Goal: Task Accomplishment & Management: Manage account settings

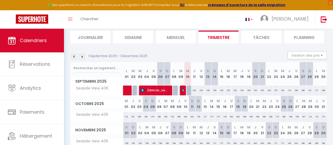
scroll to position [34, 0]
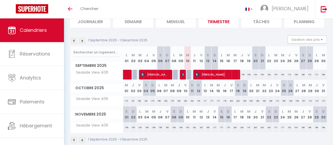
scroll to position [40, 0]
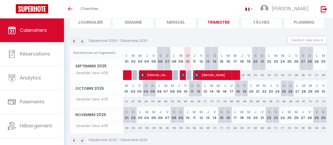
click at [203, 77] on span "Viviane Rosenberg" at bounding box center [216, 75] width 42 height 10
select select "OK"
select select "KO"
select select "0"
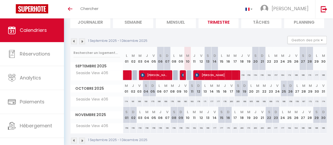
select select "1"
select select
click at [0, 0] on div at bounding box center [0, 0] width 0 height 0
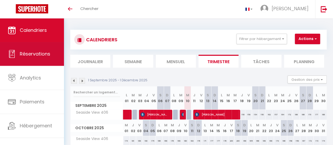
scroll to position [51, 0]
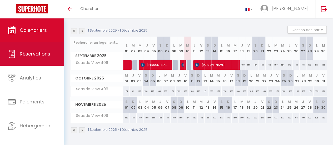
click at [40, 64] on link "Réservations" at bounding box center [32, 54] width 64 height 24
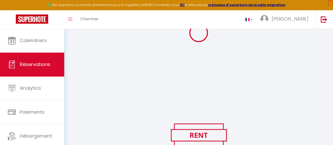
scroll to position [61, 0]
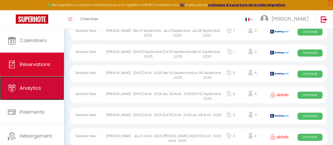
drag, startPoint x: 38, startPoint y: 88, endPoint x: 28, endPoint y: 88, distance: 10.0
click at [28, 88] on span "Analytics" at bounding box center [30, 88] width 21 height 7
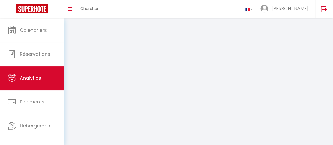
select select "2025"
select select "9"
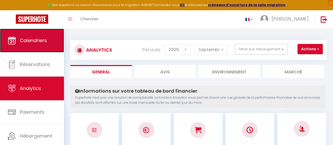
click at [32, 46] on link "Calendriers" at bounding box center [32, 41] width 64 height 24
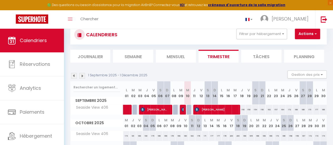
scroll to position [16, 0]
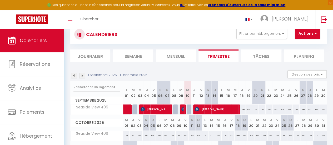
click at [74, 76] on img at bounding box center [74, 76] width 6 height 6
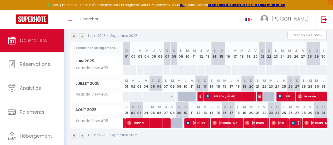
scroll to position [55, 0]
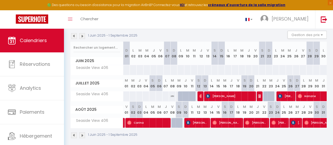
click at [82, 35] on img at bounding box center [82, 36] width 6 height 6
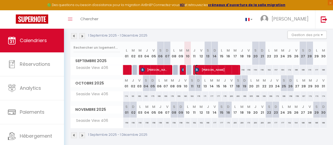
click at [201, 66] on span "Viviane Rosenberg" at bounding box center [216, 70] width 42 height 10
select select "OK"
select select "KO"
select select "0"
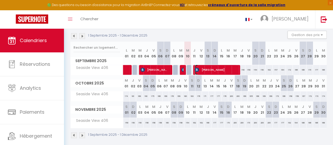
select select "1"
select select
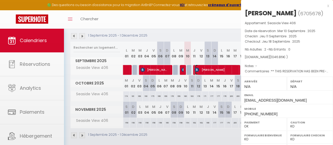
select select "51551"
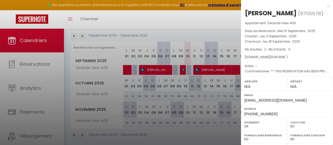
drag, startPoint x: 304, startPoint y: 13, endPoint x: 245, endPoint y: 11, distance: 59.3
click at [245, 11] on h2 "Viviane Rosenberg ( 6705678 )" at bounding box center [287, 13] width 84 height 9
copy div "Viviane Rosenberg"
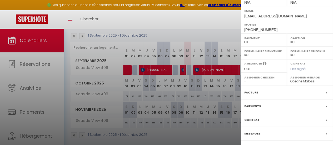
scroll to position [108, 0]
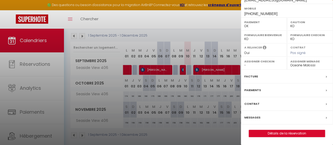
click at [260, 77] on div "Facture" at bounding box center [287, 77] width 92 height 14
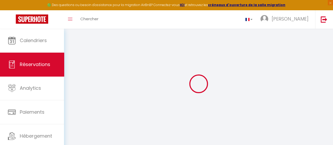
select select "service charge"
select select "cleaning"
select select "taxes"
select select
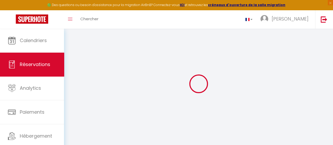
checkbox input "false"
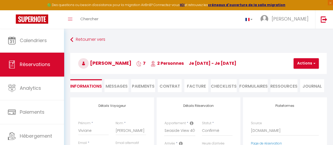
select select
checkbox input "false"
type textarea "** THIS RESERVATION HAS BEEN PRE-PAID ** BOOKING NOTE : Payment charge is EUR 1…"
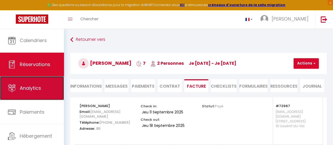
click at [28, 82] on link "Analytics" at bounding box center [32, 88] width 64 height 24
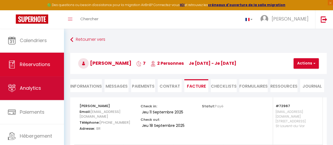
select select "2025"
select select "9"
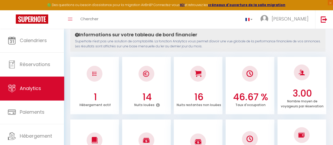
scroll to position [57, 0]
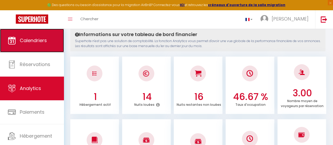
click at [28, 48] on link "Calendriers" at bounding box center [32, 41] width 64 height 24
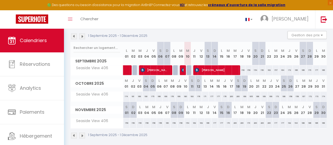
scroll to position [55, 0]
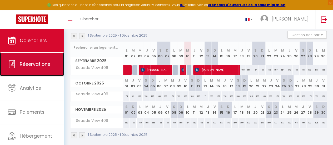
click at [31, 56] on link "Réservations" at bounding box center [32, 64] width 64 height 24
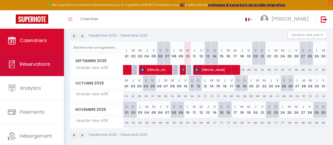
select select "not_cancelled"
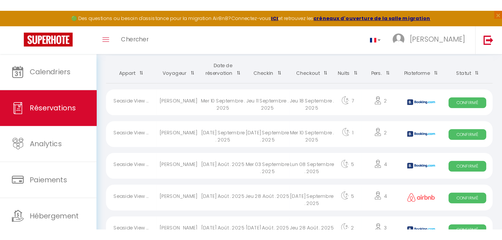
scroll to position [32, 0]
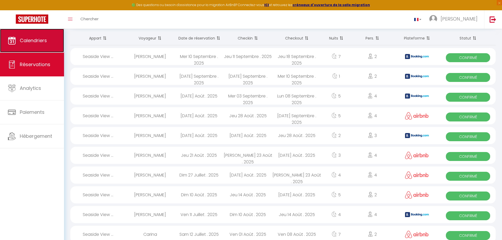
click at [33, 41] on span "Calendriers" at bounding box center [33, 40] width 27 height 7
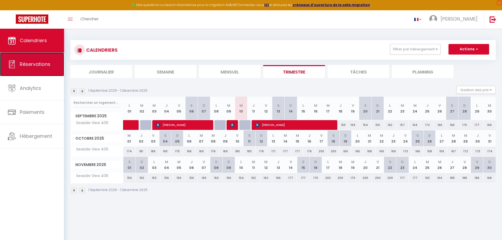
click at [53, 69] on link "Réservations" at bounding box center [32, 64] width 64 height 24
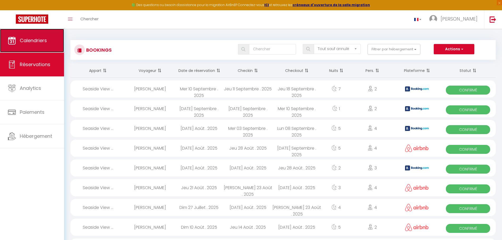
click at [37, 40] on span "Calendriers" at bounding box center [33, 40] width 27 height 7
